Goal: Find specific page/section: Find specific page/section

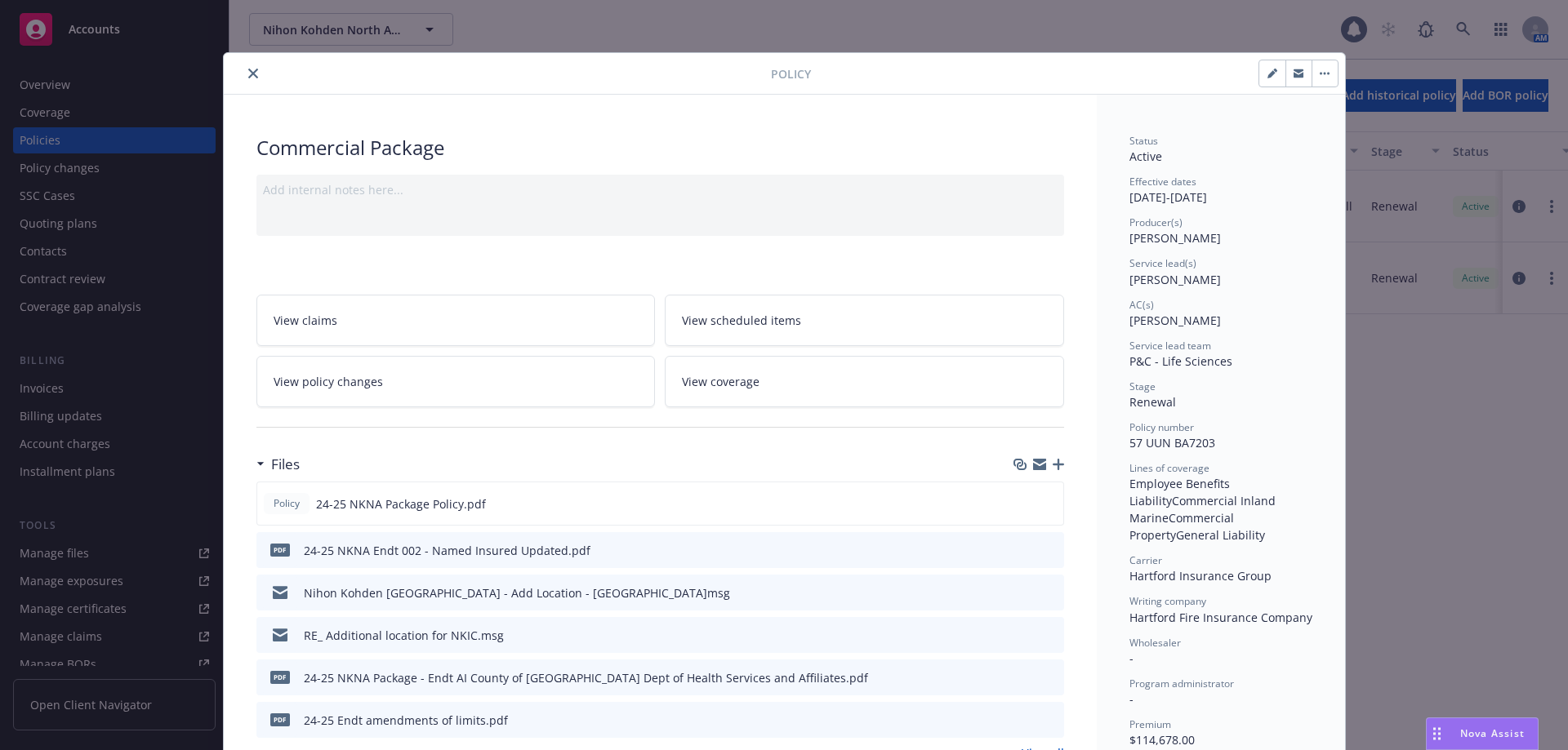
click at [261, 73] on div at bounding box center [501, 73] width 541 height 20
click at [252, 75] on button "close" at bounding box center [253, 73] width 20 height 20
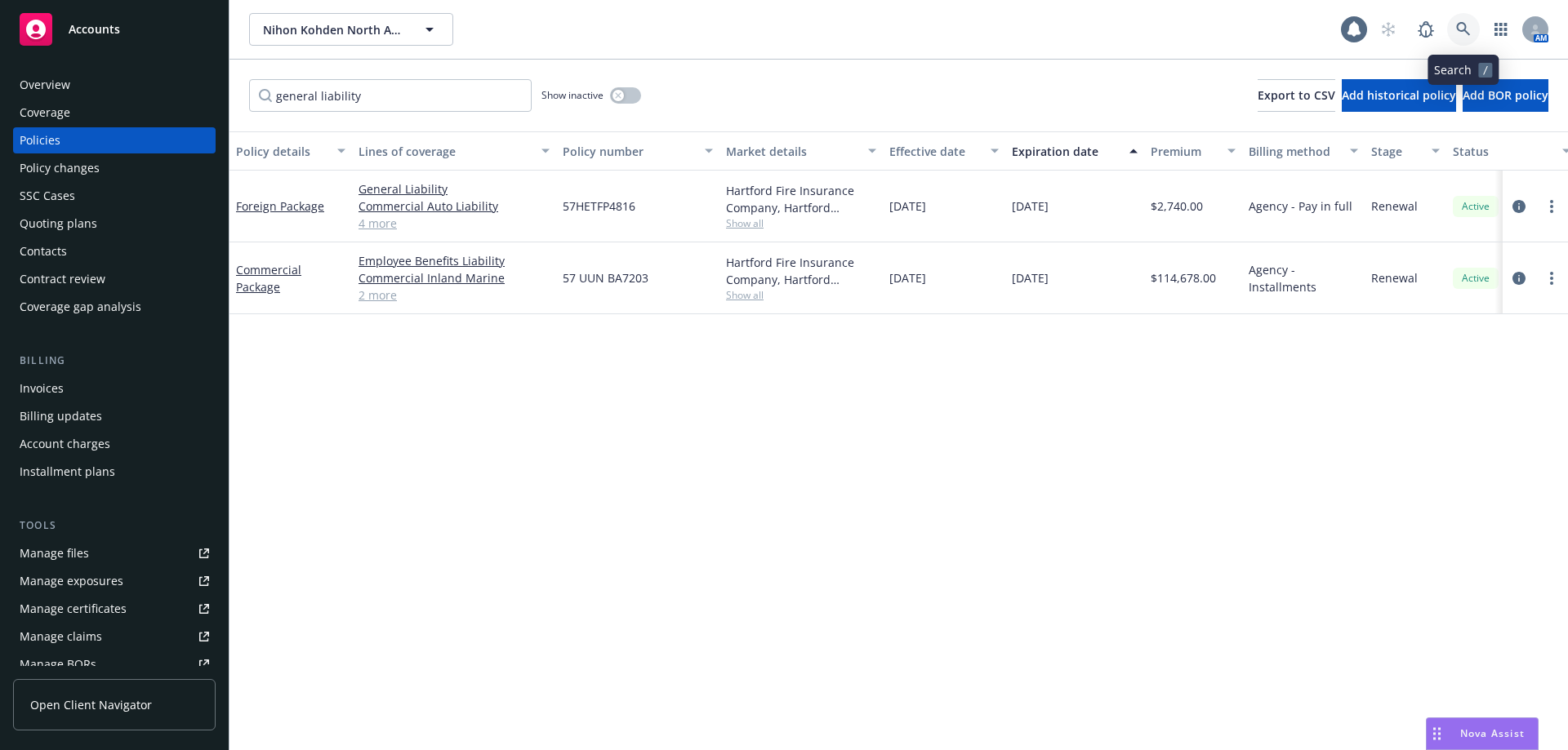
click at [1453, 37] on link at bounding box center [1464, 29] width 33 height 33
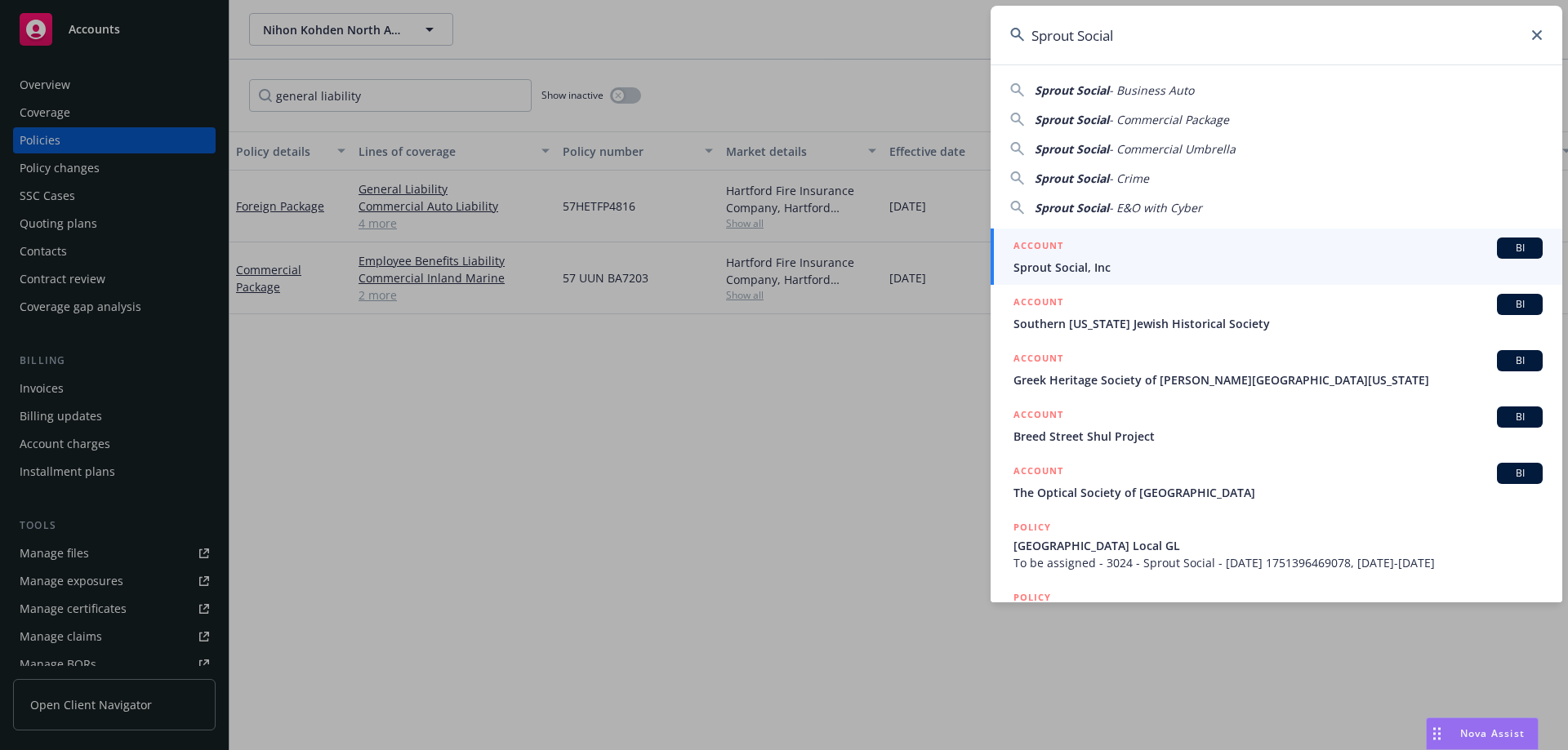
type input "Sprout Social"
click at [1122, 248] on div "ACCOUNT BI" at bounding box center [1278, 248] width 529 height 21
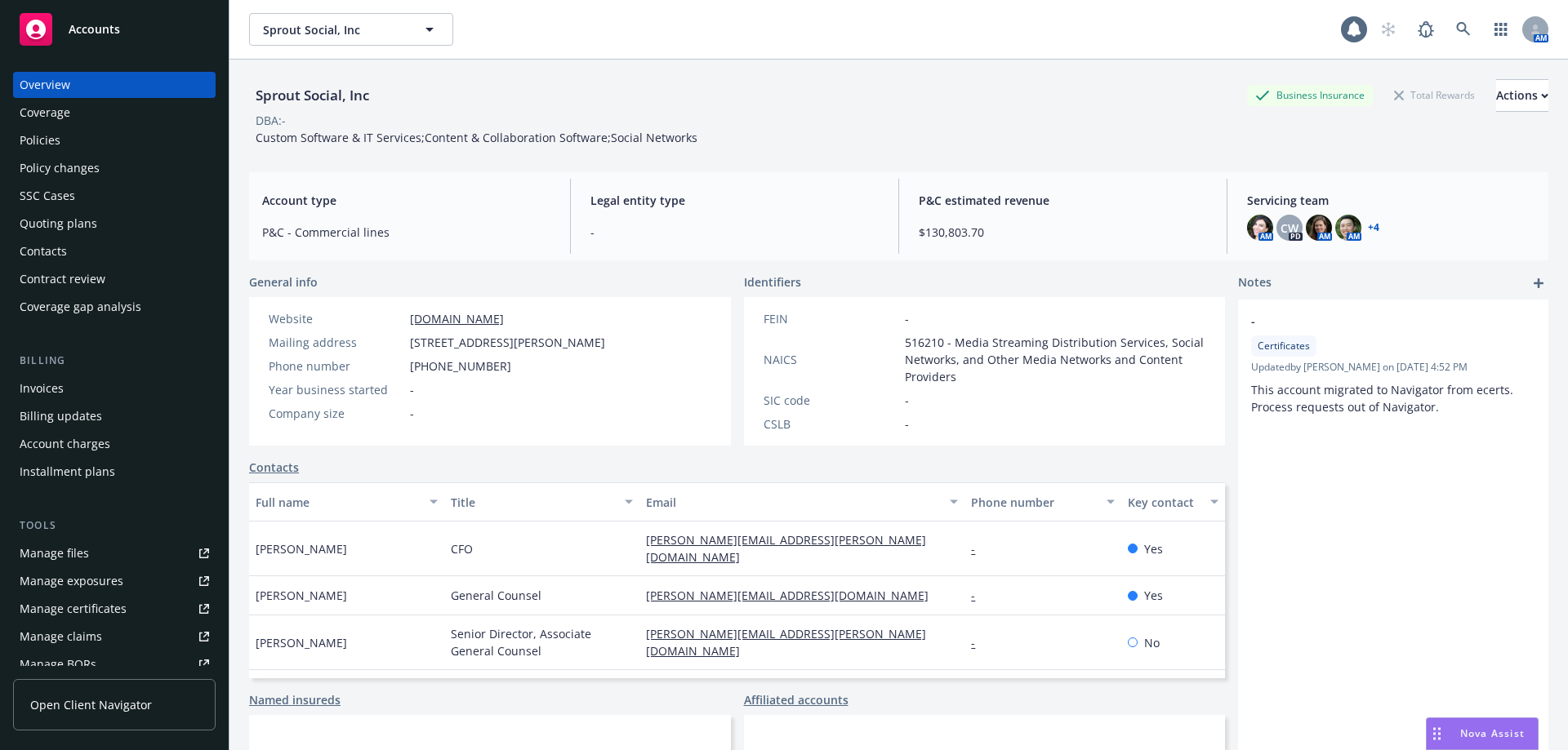
click at [1368, 229] on link "+ 4" at bounding box center [1374, 228] width 12 height 10
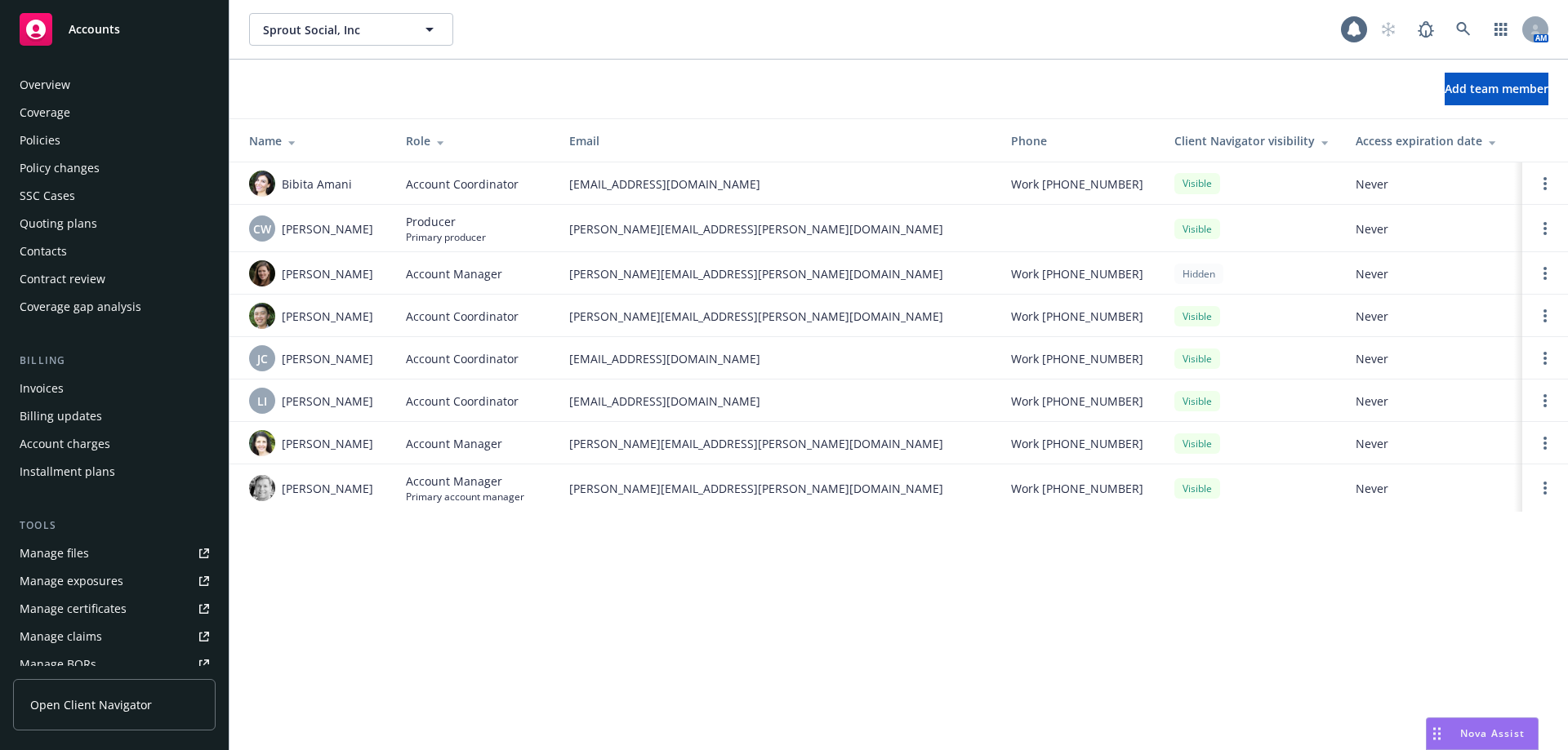
click at [54, 143] on div "Policies" at bounding box center [40, 140] width 41 height 26
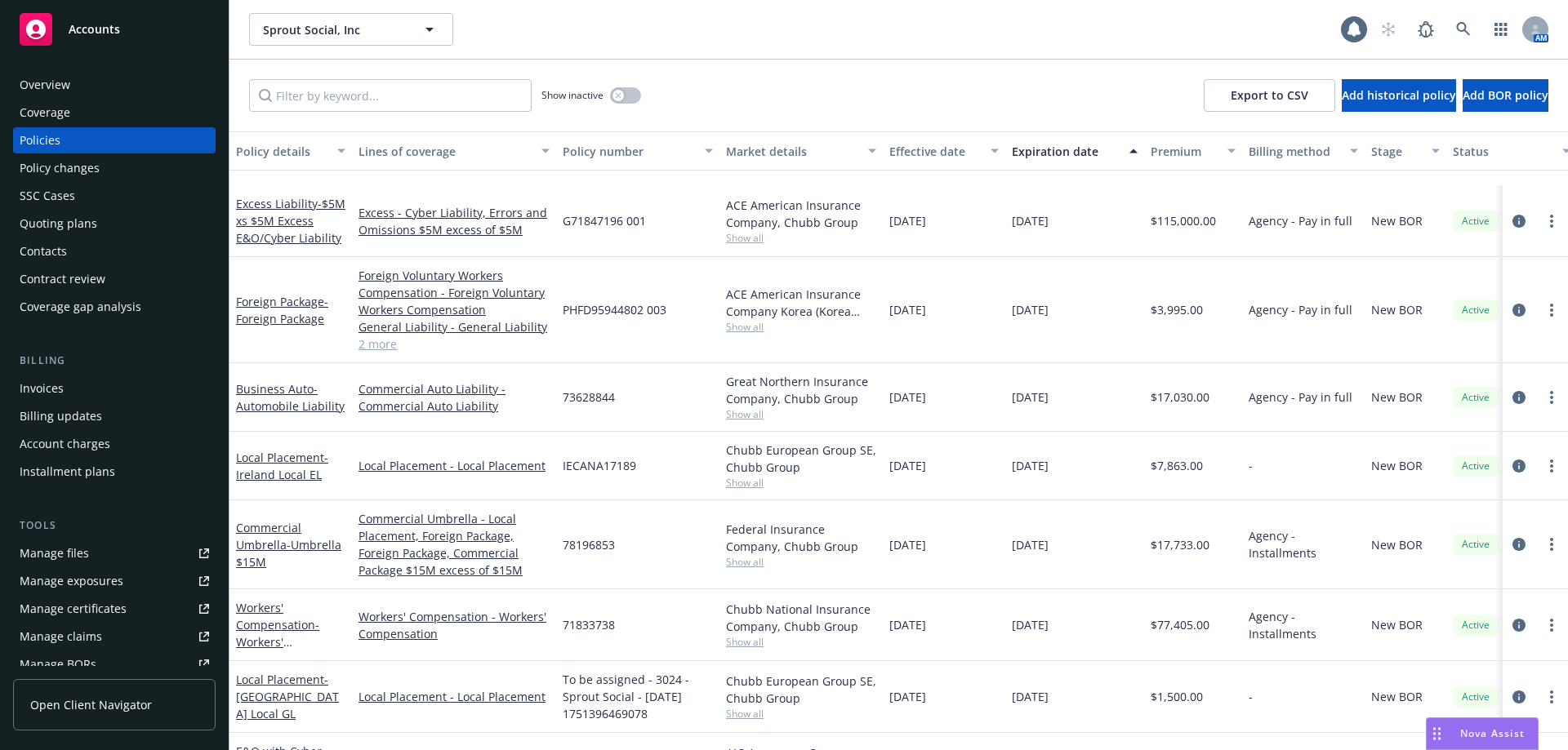
scroll to position [804, 0]
